Goal: Information Seeking & Learning: Find contact information

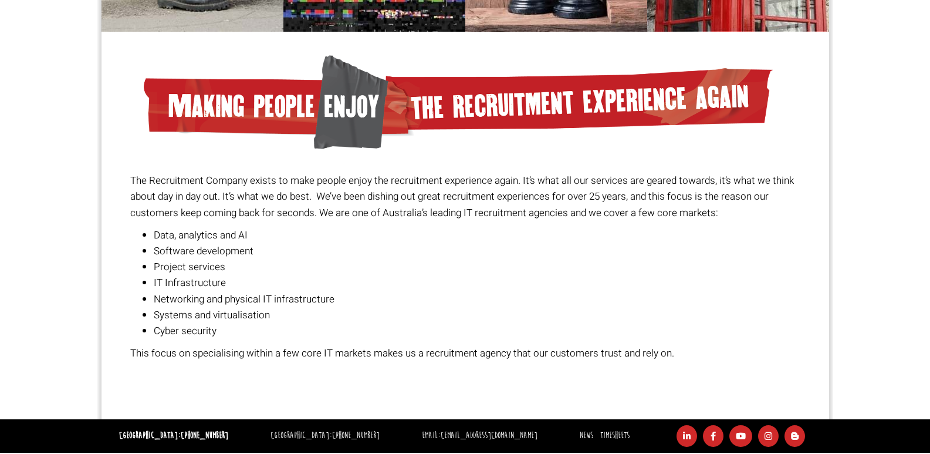
scroll to position [853, 0]
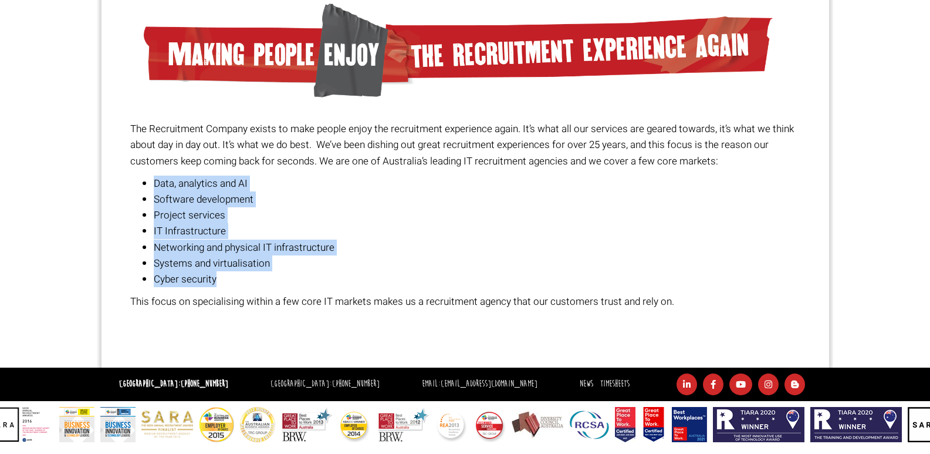
drag, startPoint x: 154, startPoint y: 178, endPoint x: 281, endPoint y: 280, distance: 162.4
click at [279, 277] on ul "Data, analytics and AI Software development Project services IT Infrastructure …" at bounding box center [464, 230] width 669 height 111
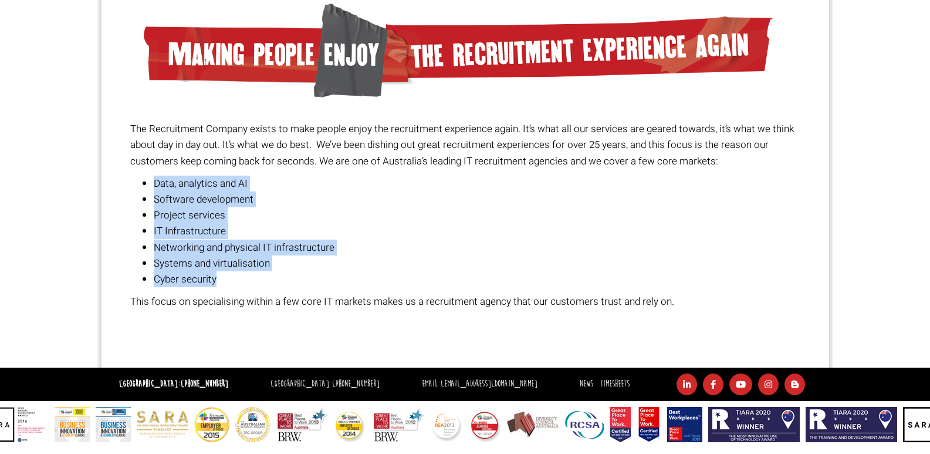
click at [304, 278] on li "Cyber security" at bounding box center [477, 279] width 646 height 16
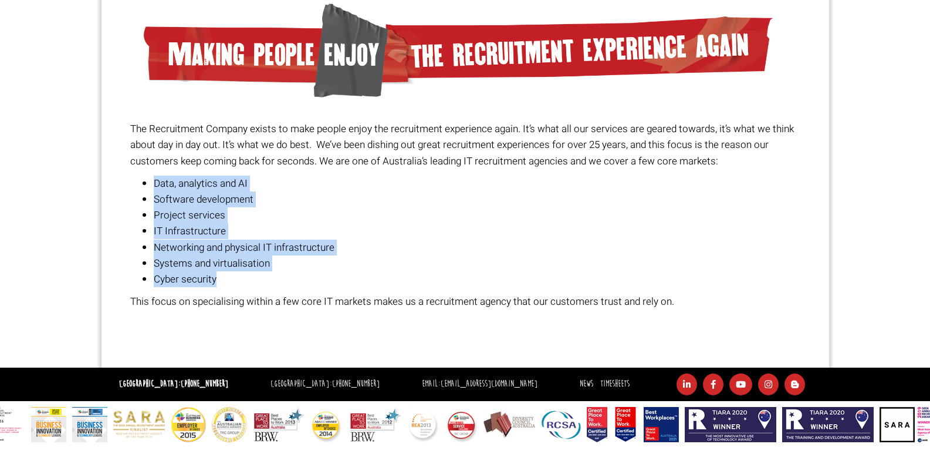
click at [469, 236] on li "IT Infrastructure" at bounding box center [477, 231] width 646 height 16
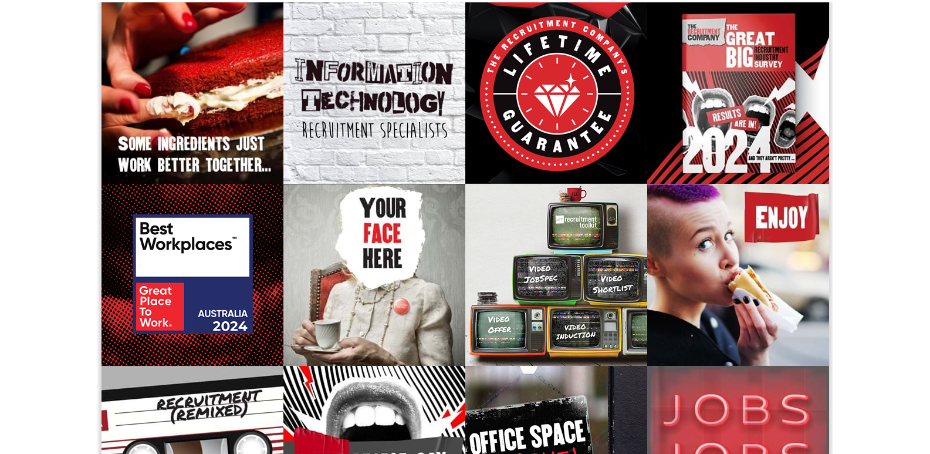
scroll to position [0, 0]
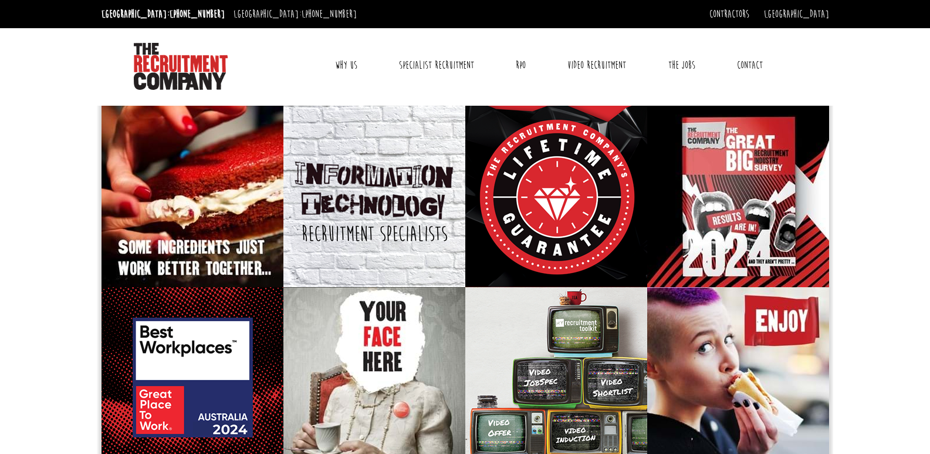
click at [743, 63] on link "Contact" at bounding box center [749, 64] width 43 height 29
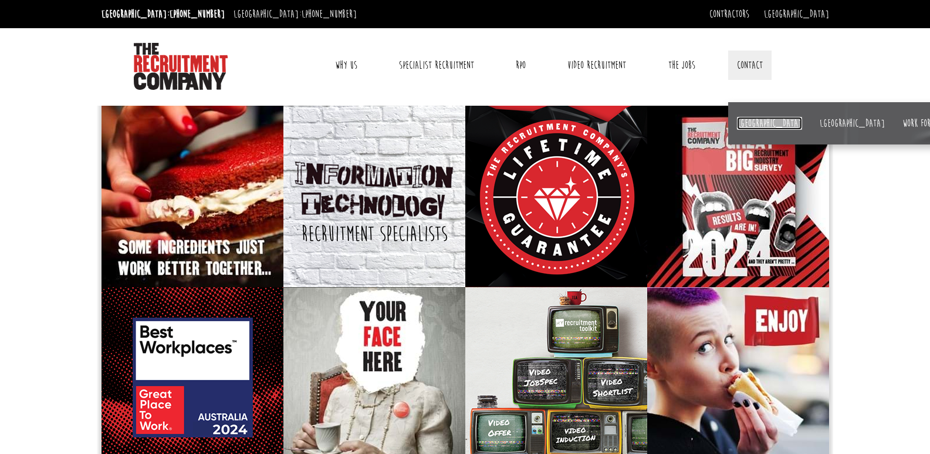
click at [750, 123] on link "[GEOGRAPHIC_DATA]" at bounding box center [769, 123] width 65 height 13
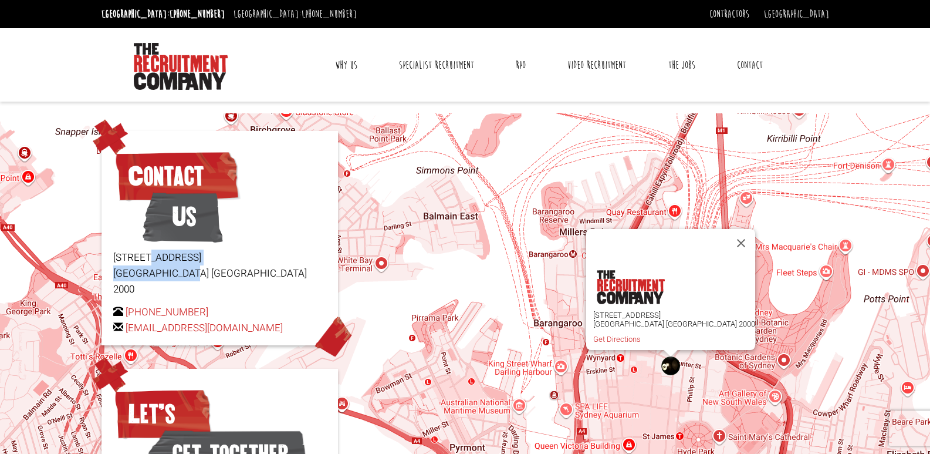
drag, startPoint x: 110, startPoint y: 254, endPoint x: 216, endPoint y: 278, distance: 108.9
click at [216, 278] on div "Contact Us Level 15, 1 Castlereagh Street Sydney NSW 2000 +61 2 8346 6700 hello…" at bounding box center [220, 238] width 236 height 214
copy p "Level 15, 1 Castlereagh Street Sydney NSW 2000"
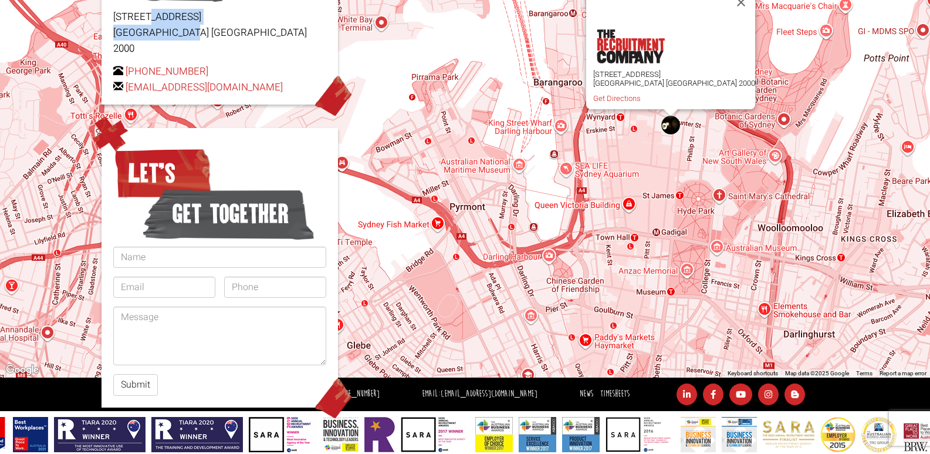
scroll to position [251, 0]
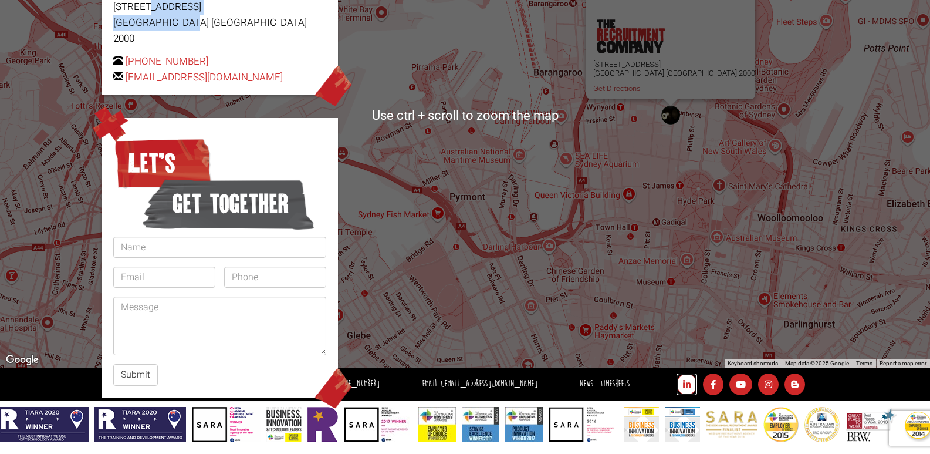
click at [683, 387] on icon at bounding box center [687, 384] width 21 height 22
